Goal: Information Seeking & Learning: Learn about a topic

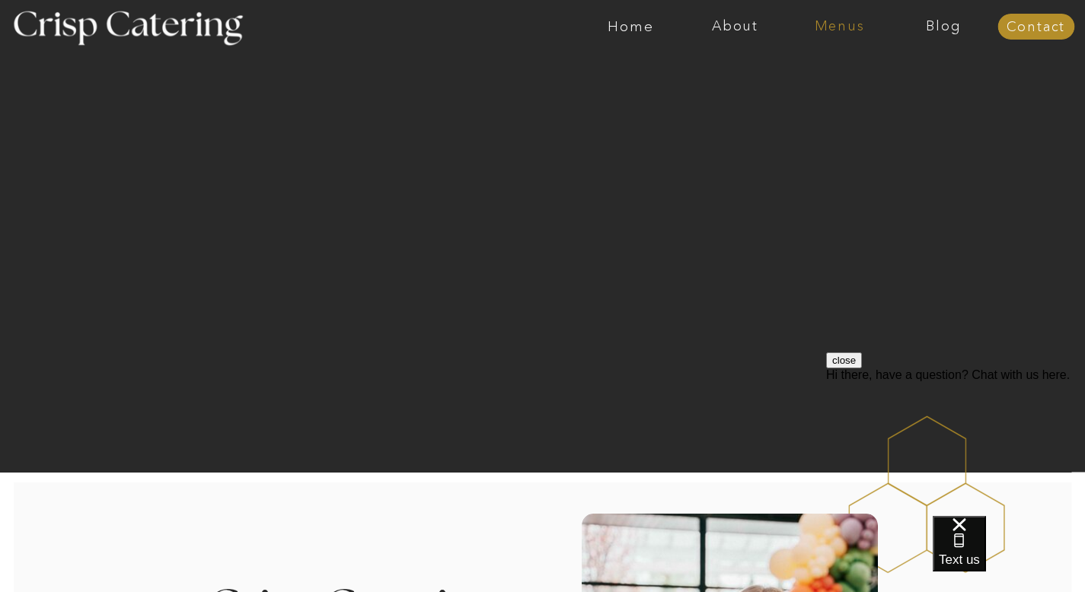
click at [843, 27] on nav "Menus" at bounding box center [839, 26] width 104 height 15
click at [808, 69] on nav "Summer (Mar-Aug)" at bounding box center [844, 69] width 136 height 14
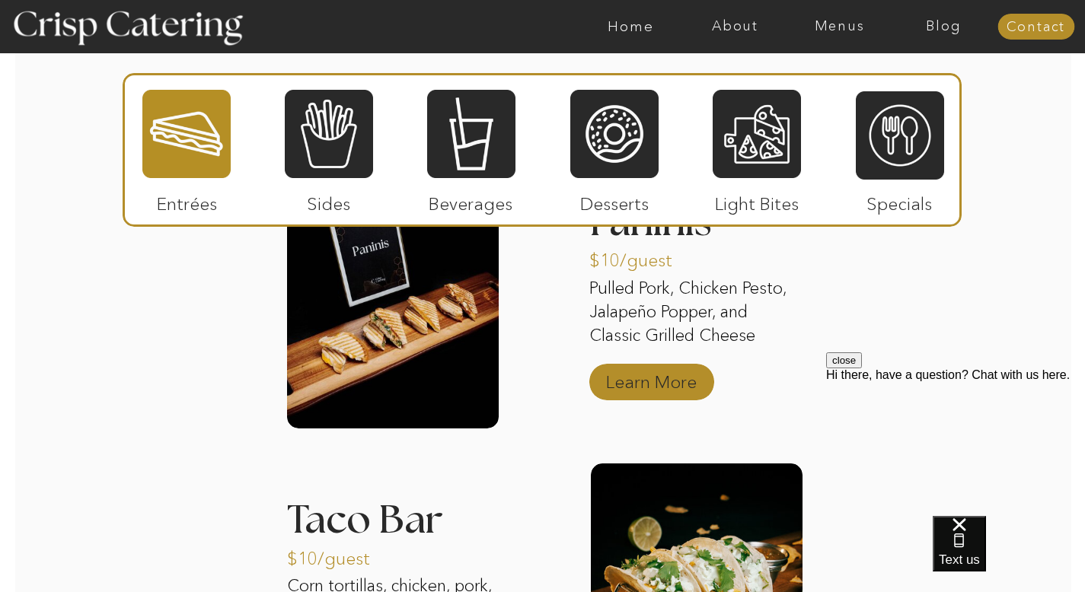
scroll to position [1541, 0]
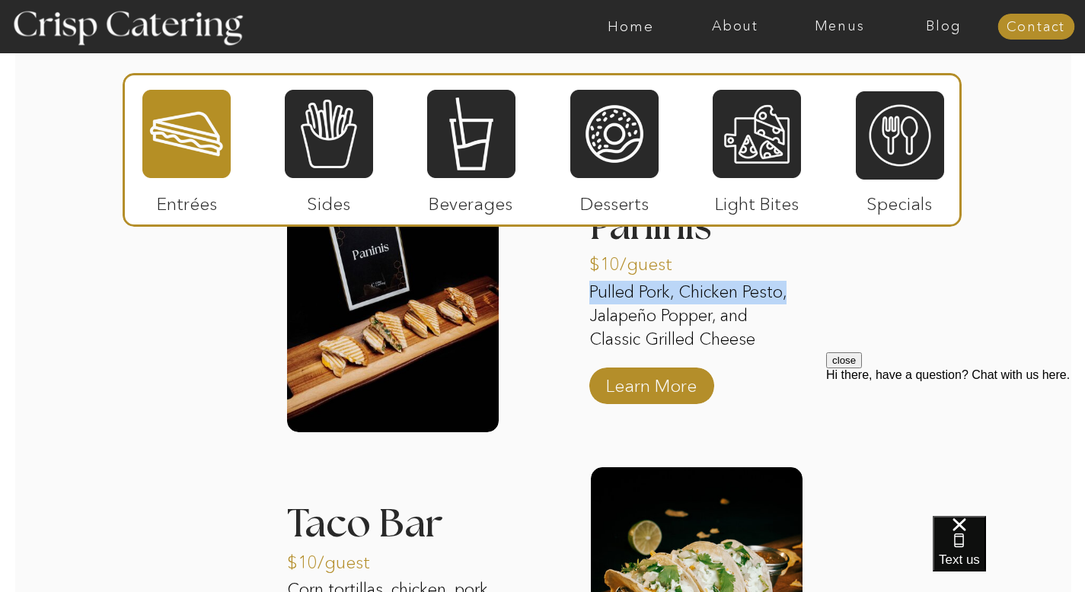
drag, startPoint x: 590, startPoint y: 291, endPoint x: 797, endPoint y: 286, distance: 207.1
click at [797, 286] on p "Pulled Pork, Chicken Pesto, Jalapeño Popper, and Classic Grilled Cheese" at bounding box center [695, 317] width 212 height 73
copy p "Pulled Pork, Chicken Pesto,"
